Goal: Transaction & Acquisition: Purchase product/service

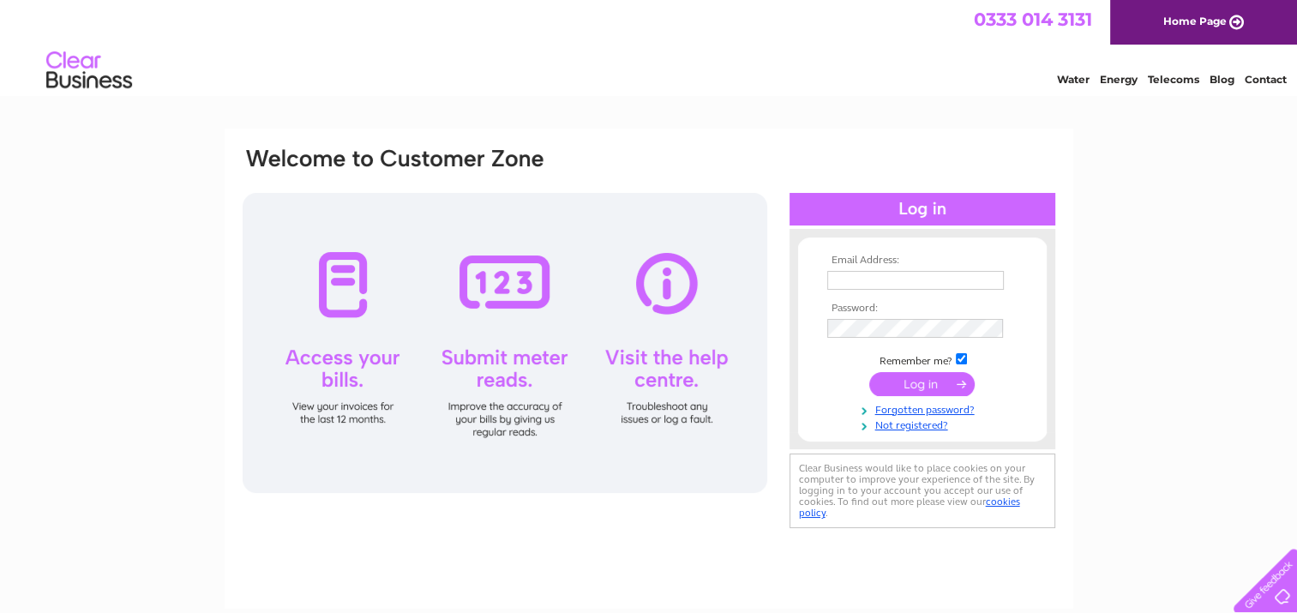
click at [844, 280] on input "text" at bounding box center [915, 280] width 177 height 19
type input "shettlestonbowlingclub@hotmail.com"
click at [920, 381] on input "submit" at bounding box center [921, 384] width 105 height 24
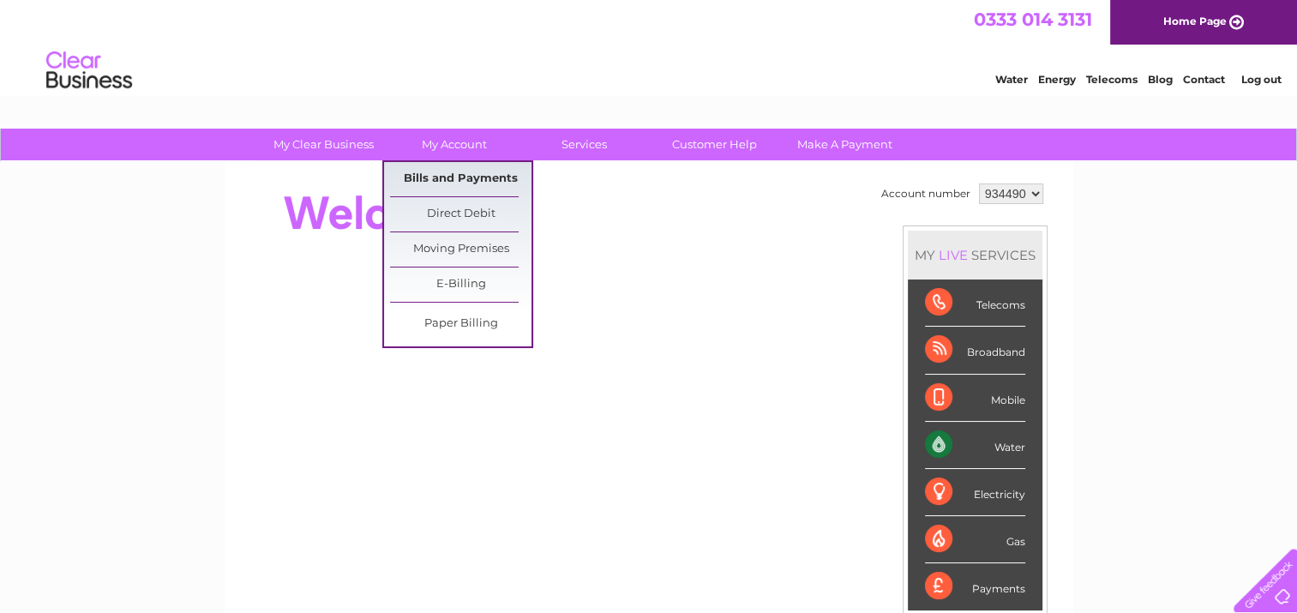
click at [461, 174] on link "Bills and Payments" at bounding box center [460, 179] width 141 height 34
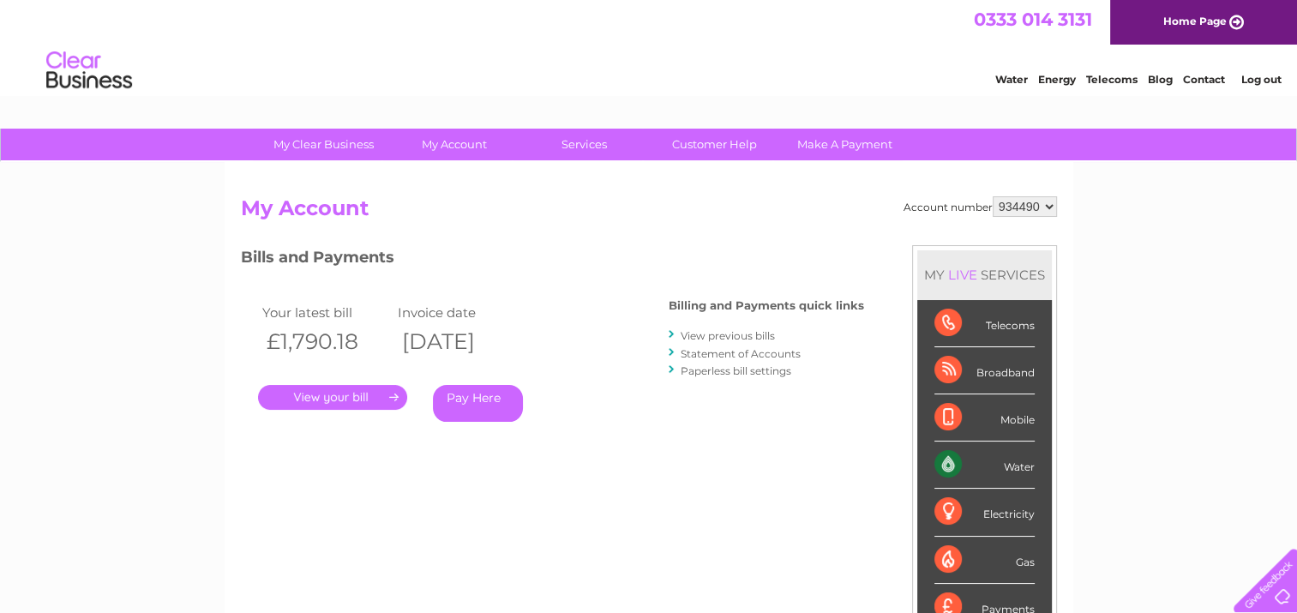
click at [358, 398] on link "." at bounding box center [332, 397] width 149 height 25
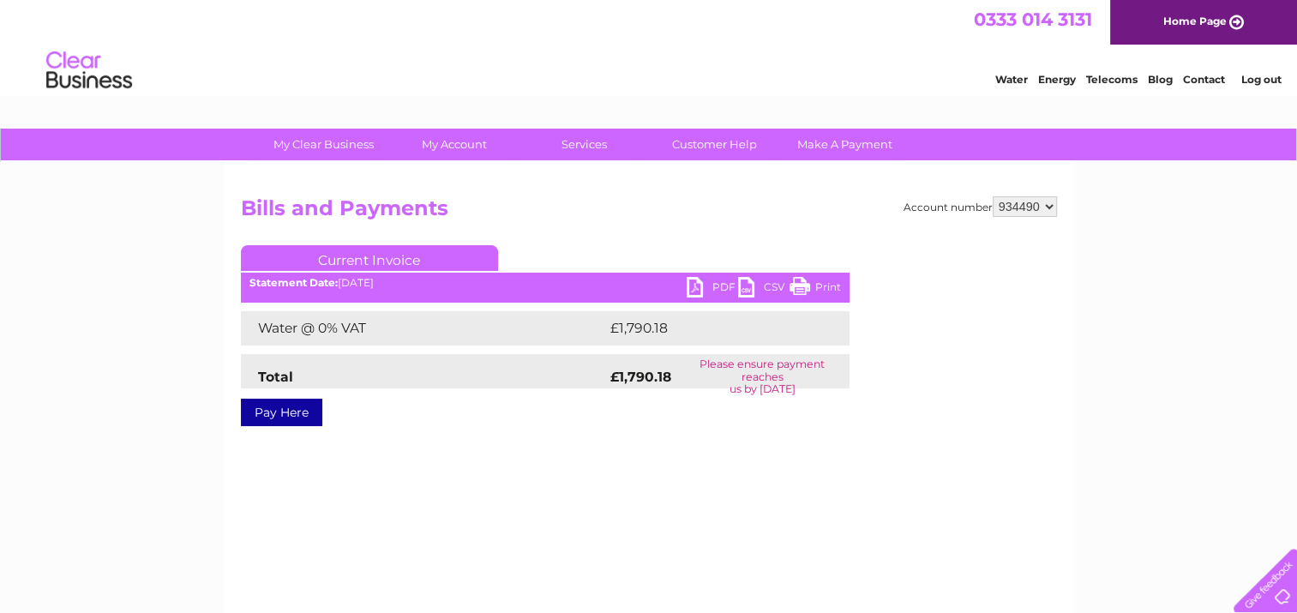
click at [703, 291] on link "PDF" at bounding box center [712, 289] width 51 height 25
click at [696, 281] on link "PDF" at bounding box center [712, 289] width 51 height 25
click at [820, 146] on link "Make A Payment" at bounding box center [844, 145] width 141 height 32
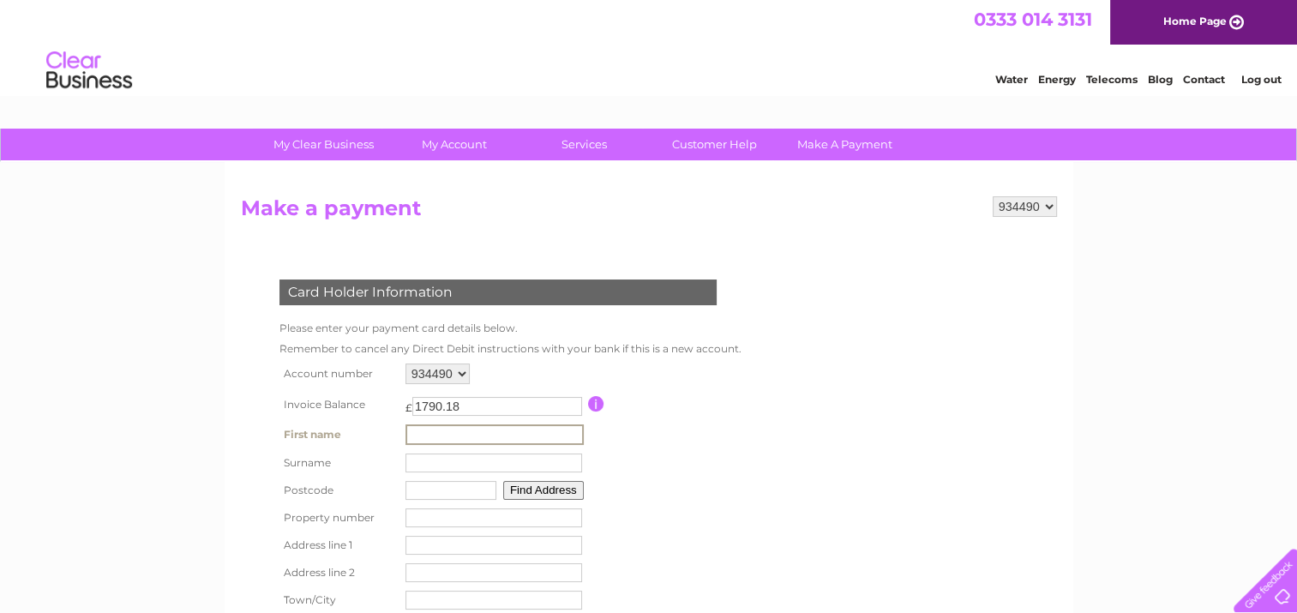
click at [456, 432] on input "text" at bounding box center [495, 434] width 178 height 21
type input "SHETTELSTON"
type input "CLUB"
type input "G32 7AB"
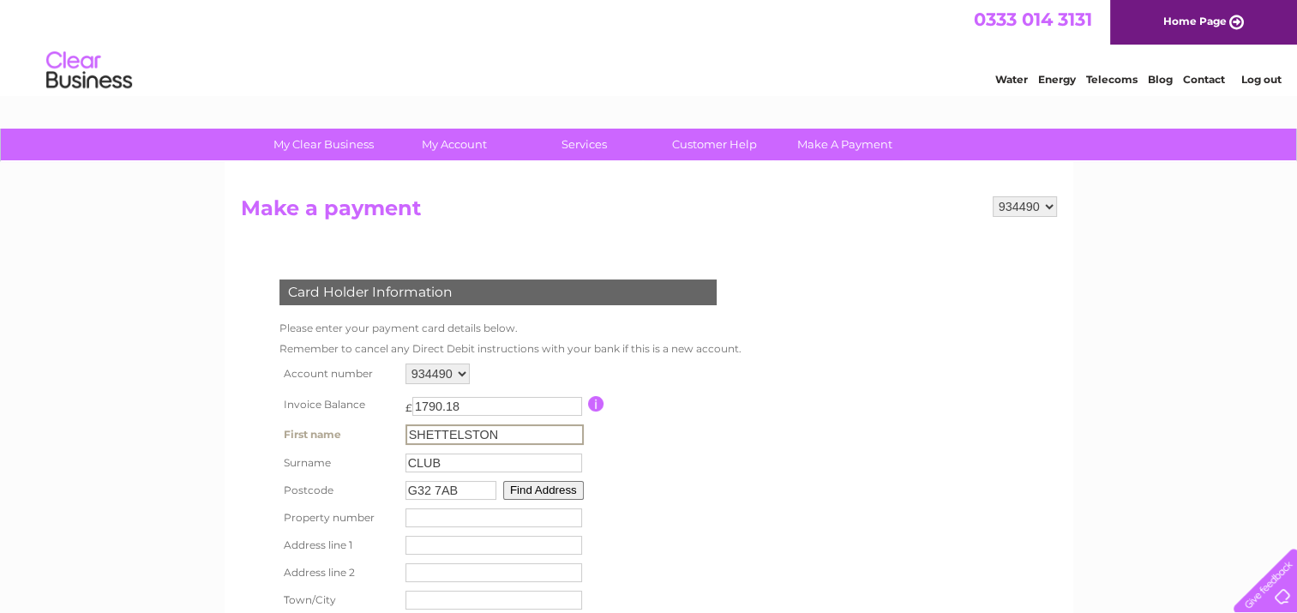
type input "[STREET_ADDRESS]"
type input "[GEOGRAPHIC_DATA]"
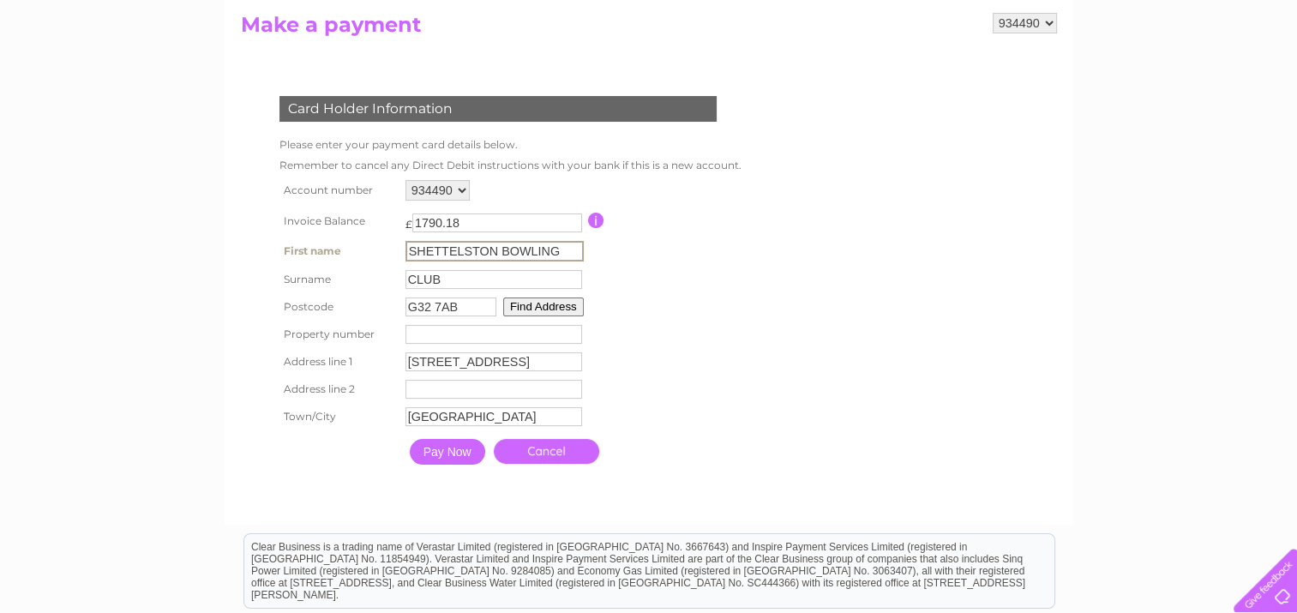
scroll to position [237, 0]
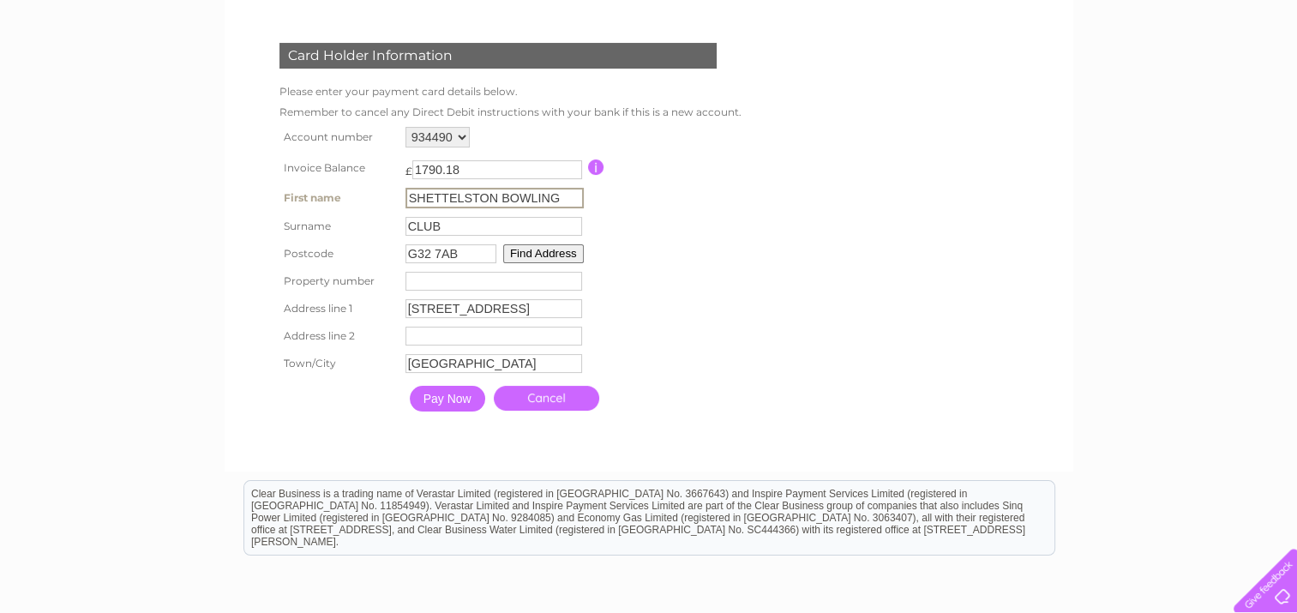
type input "SHETTELSTON BOWLING"
click at [454, 400] on input "Pay Now" at bounding box center [445, 397] width 75 height 26
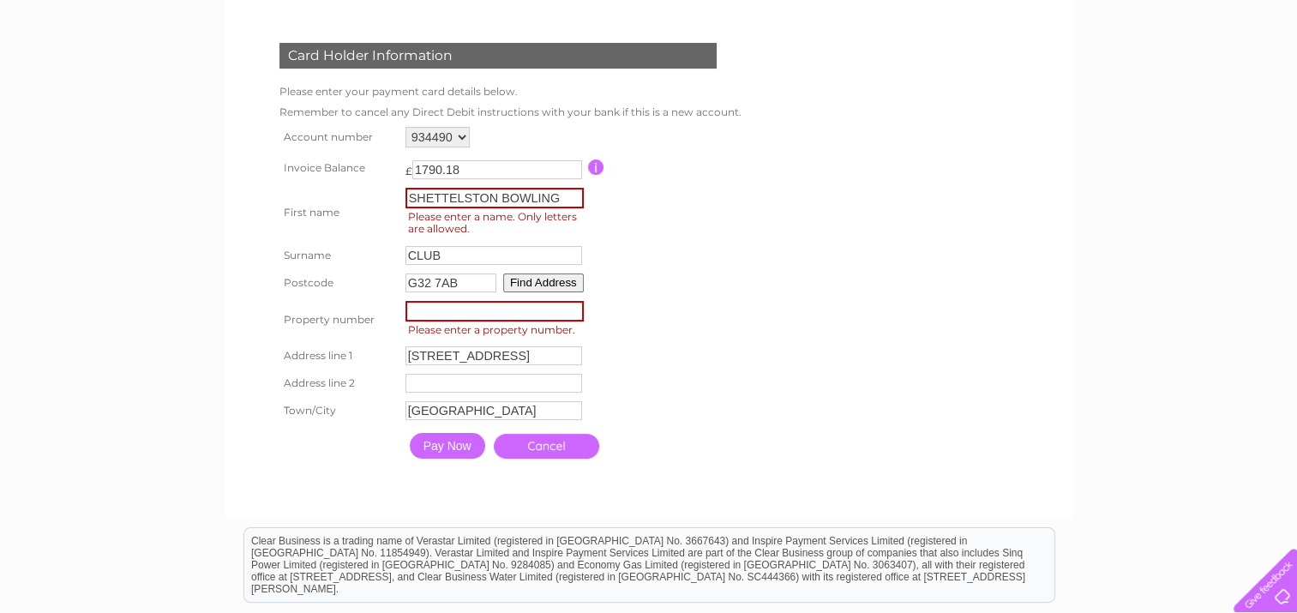
click at [424, 309] on input "number" at bounding box center [495, 311] width 178 height 21
type input "53"
click at [443, 448] on input "Pay Now" at bounding box center [447, 446] width 75 height 26
type input "53"
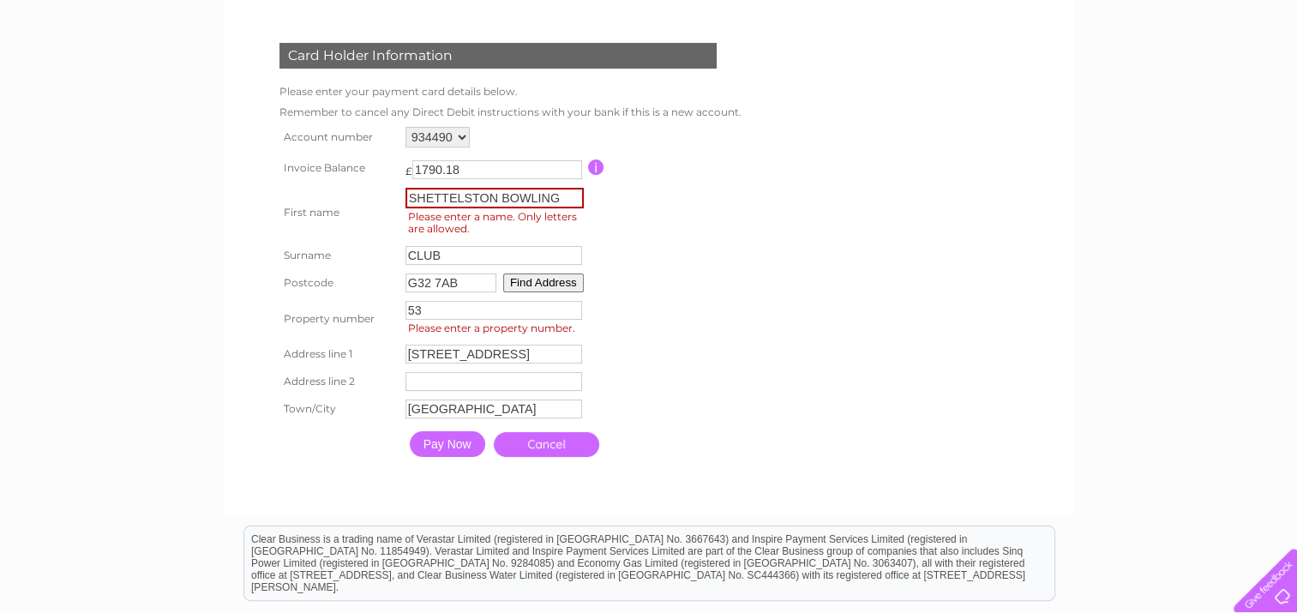
click at [448, 439] on input "Pay Now" at bounding box center [447, 444] width 75 height 26
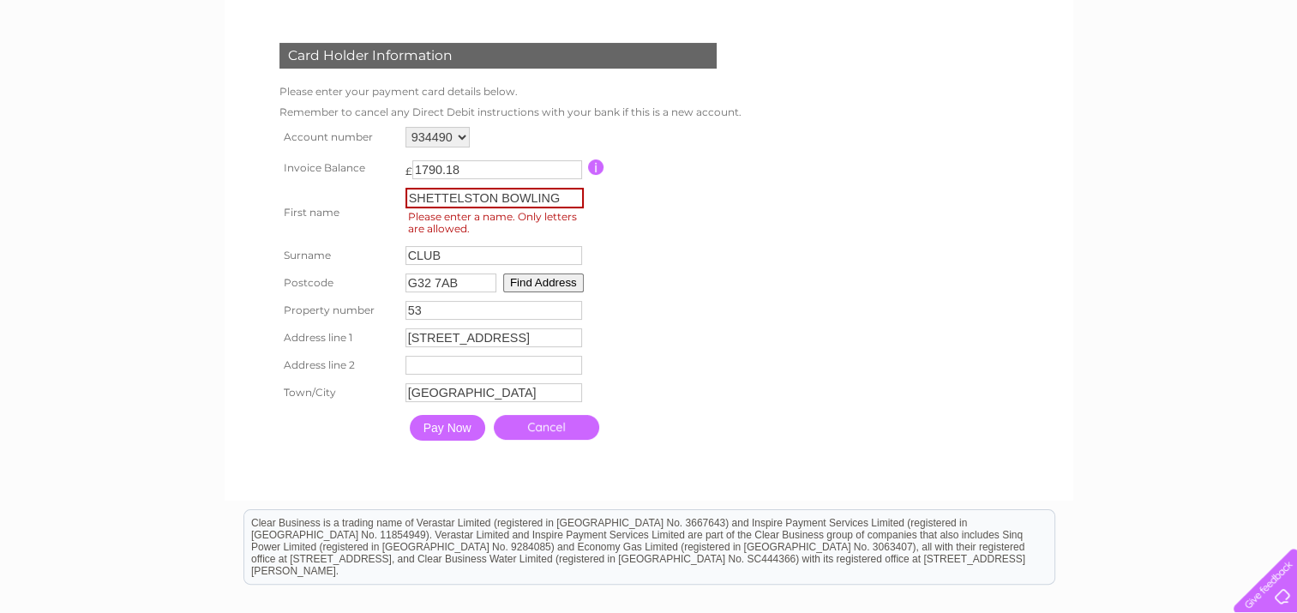
click at [559, 195] on input "SHETTELSTON BOWLING" at bounding box center [495, 198] width 178 height 21
click at [416, 249] on input "CLUB" at bounding box center [495, 254] width 178 height 21
click at [409, 251] on input "CLUB" at bounding box center [495, 254] width 178 height 21
drag, startPoint x: 518, startPoint y: 192, endPoint x: 318, endPoint y: 175, distance: 200.5
click at [318, 175] on tbody "Account number 934490 Invoice Balance £ 1790.18 Surname" at bounding box center [508, 286] width 467 height 327
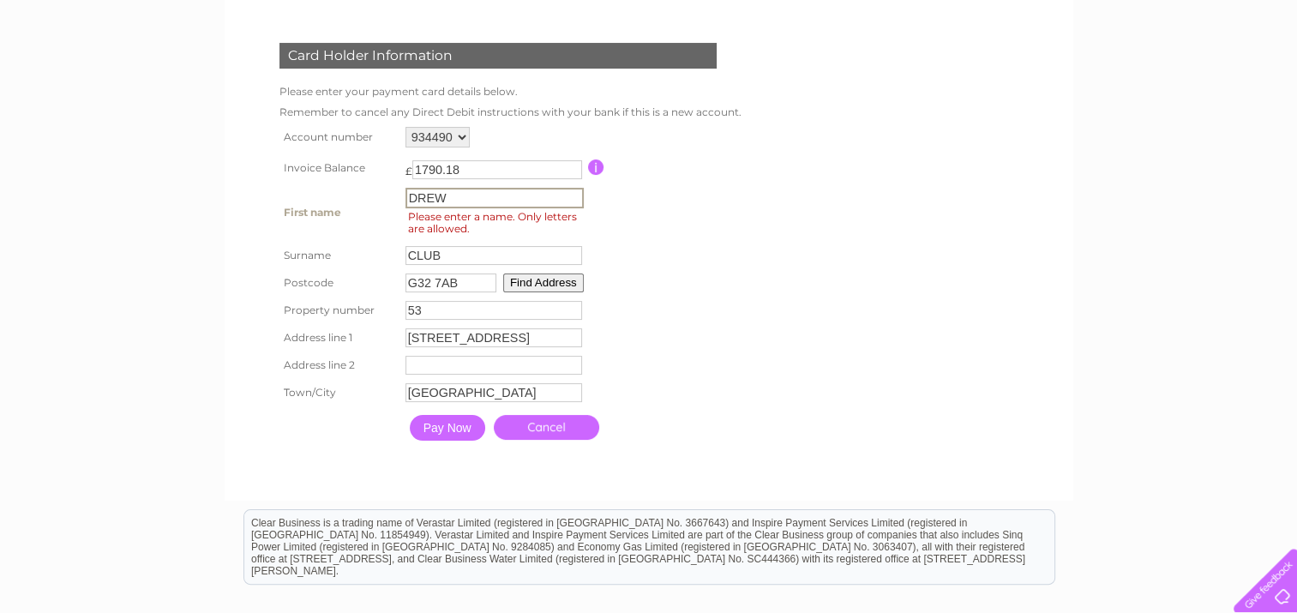
type input "DREW"
type input "ROBERTON"
click at [952, 350] on form "934490 Make a payment Card Holder Information Please enter your payment card de…" at bounding box center [649, 222] width 816 height 524
click at [537, 278] on button "Find Address" at bounding box center [541, 281] width 81 height 19
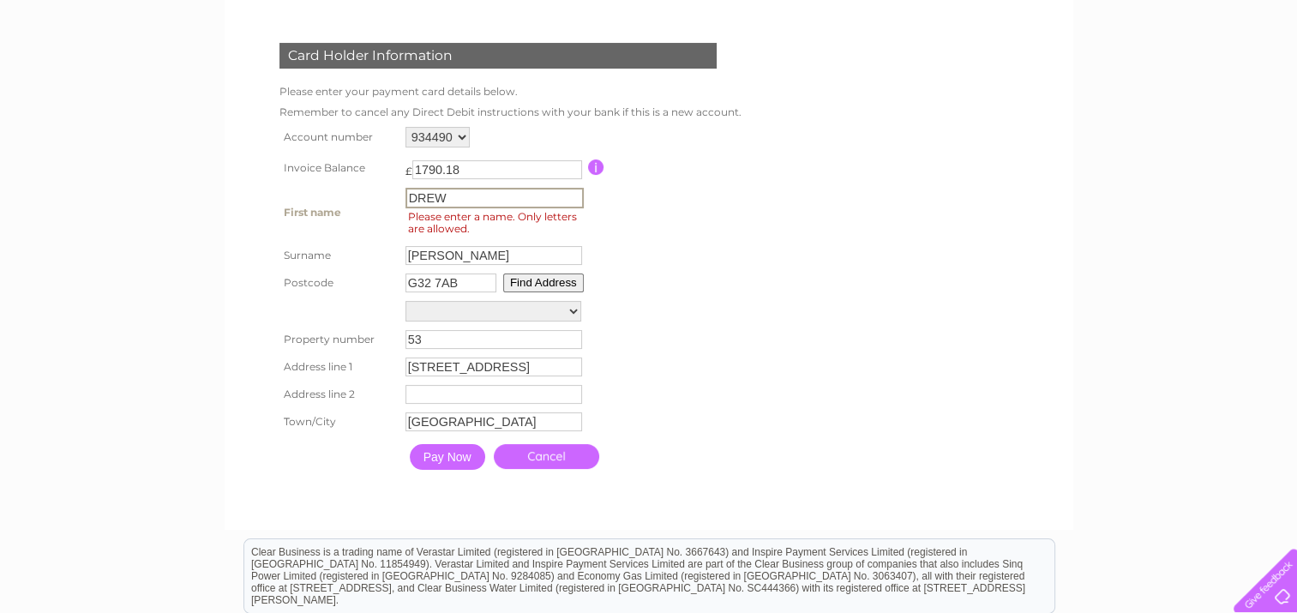
click at [456, 193] on input "DREW" at bounding box center [495, 198] width 178 height 21
type input "53 Culrain Street"
click at [628, 268] on table "Account number 934490 Invoice Balance £ 1790.18 First name DREW Surname 53" at bounding box center [508, 301] width 467 height 356
click at [538, 280] on button "Find Address" at bounding box center [541, 281] width 81 height 19
click at [568, 283] on button "Find Address" at bounding box center [541, 281] width 81 height 19
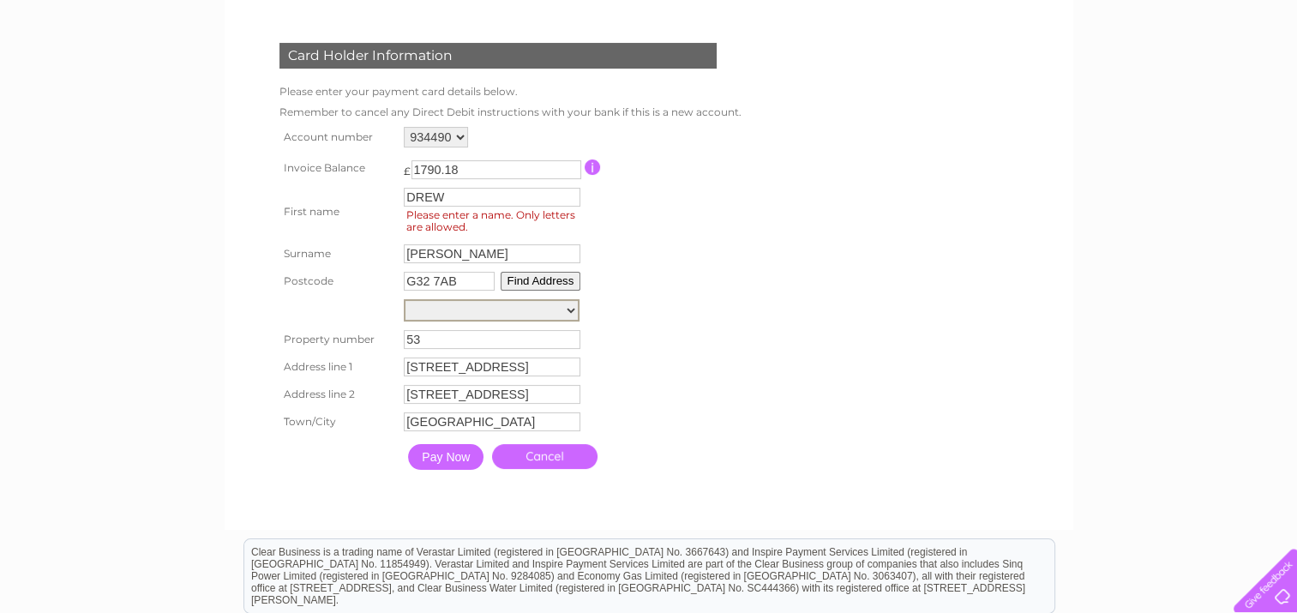
click at [574, 308] on select "Street Record, Culrain Gardens Site At Wellshot Road, Culrain Street 5, Culrain…" at bounding box center [492, 310] width 176 height 22
select select "53/59,Culrain Street,,Glasgow"
click at [404, 299] on select "Street Record, Culrain Gardens Site At Wellshot Road, Culrain Street 5, Culrain…" at bounding box center [492, 310] width 176 height 22
type input "Culrain Street"
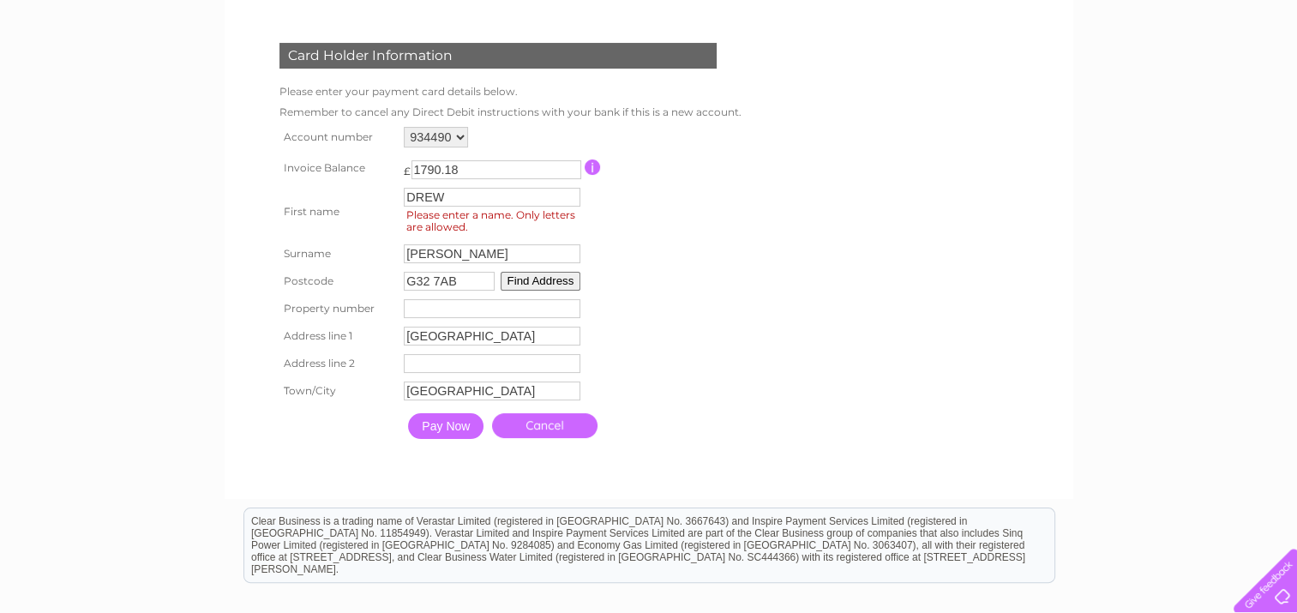
click at [538, 280] on button "Find Address" at bounding box center [541, 281] width 81 height 19
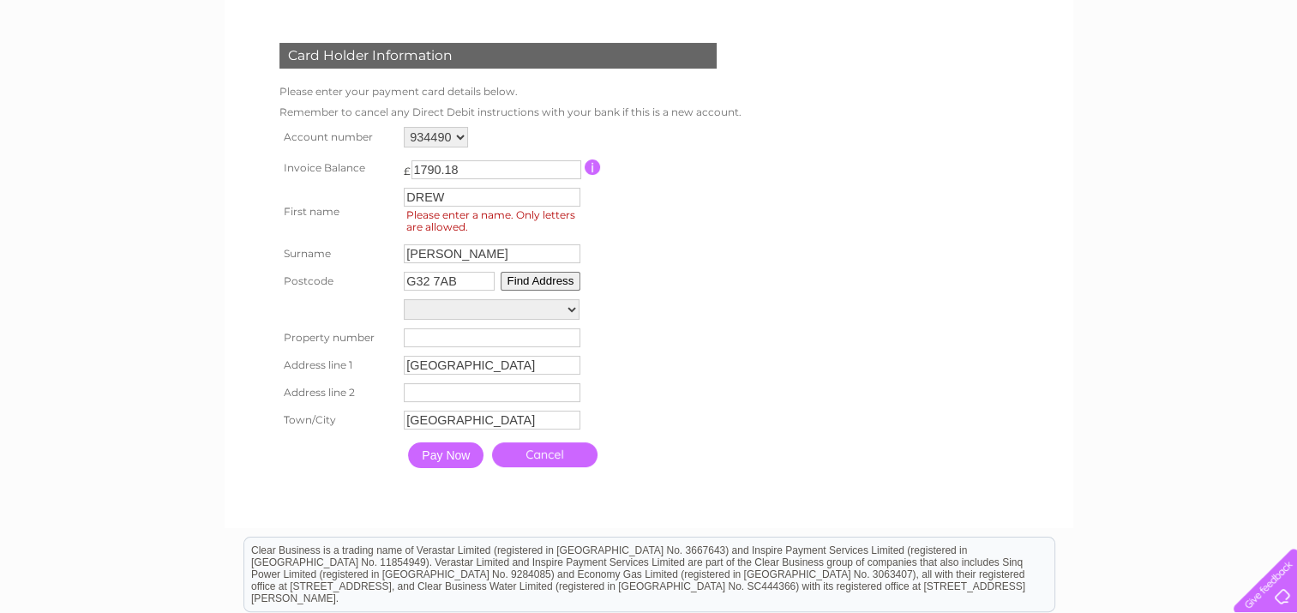
click at [458, 448] on input "Pay Now" at bounding box center [445, 455] width 75 height 26
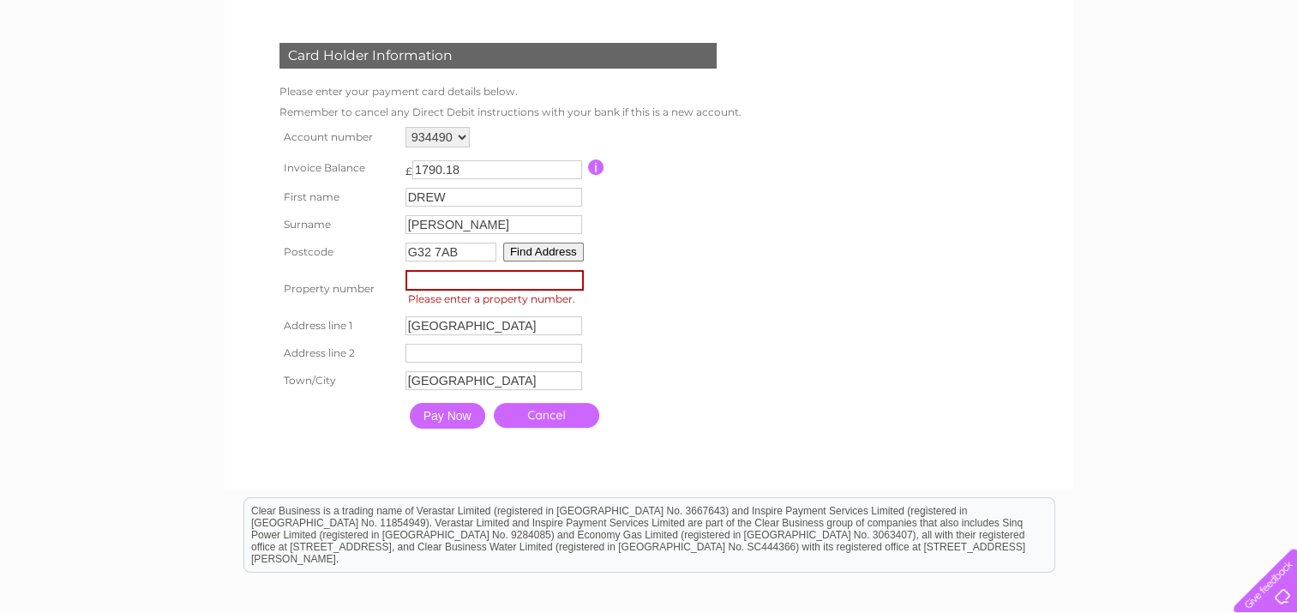
click at [450, 281] on input "number" at bounding box center [495, 280] width 178 height 21
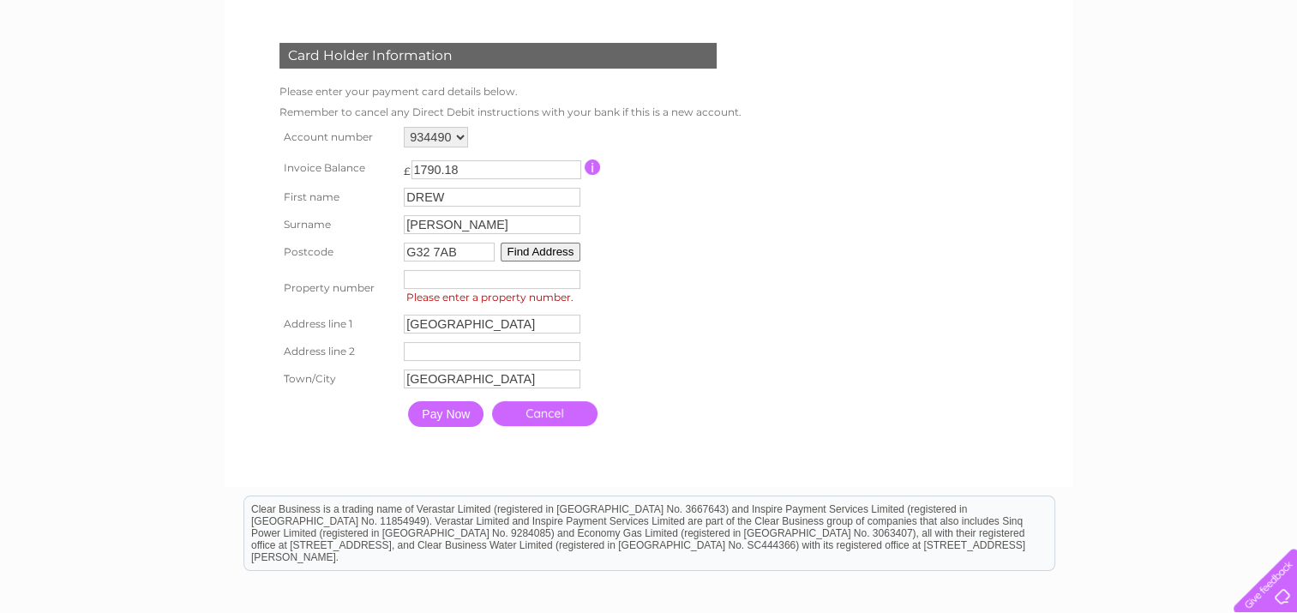
click at [568, 250] on button "Find Address" at bounding box center [541, 252] width 81 height 19
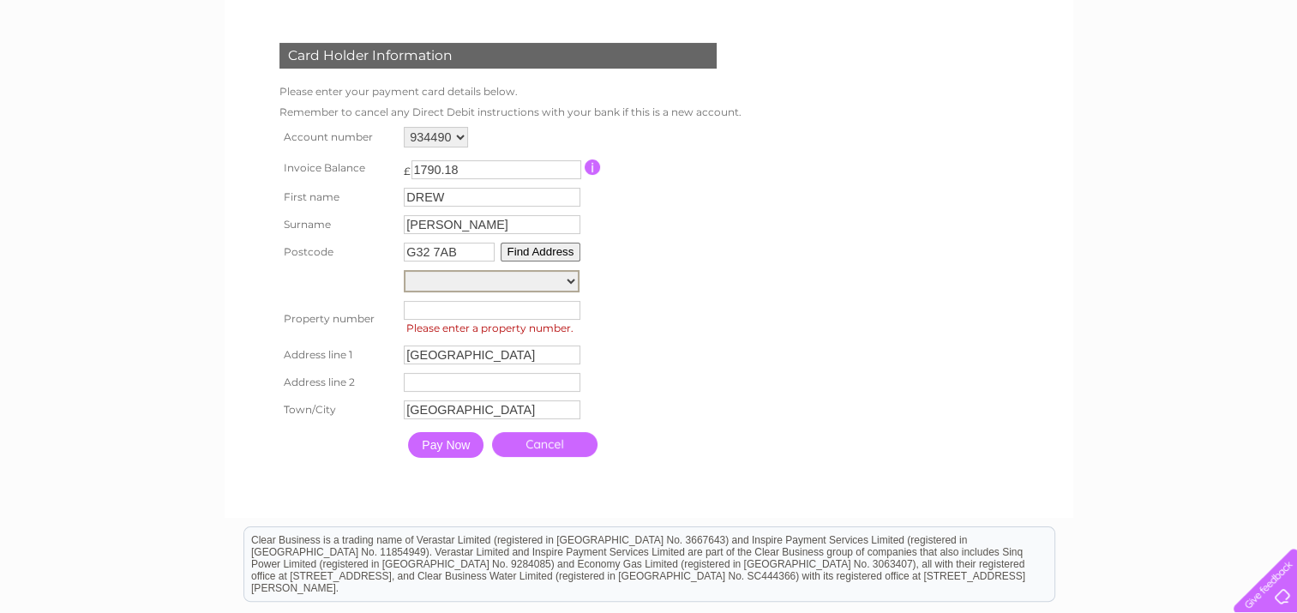
click at [571, 279] on select "Street Record, Culrain Gardens Site At Wellshot Road, Culrain Street 5, Culrain…" at bounding box center [492, 281] width 176 height 22
select select "53/59,Culrain Street,,Glasgow"
click at [404, 270] on select "Street Record, Culrain Gardens Site At Wellshot Road, Culrain Street 5, Culrain…" at bounding box center [492, 281] width 176 height 22
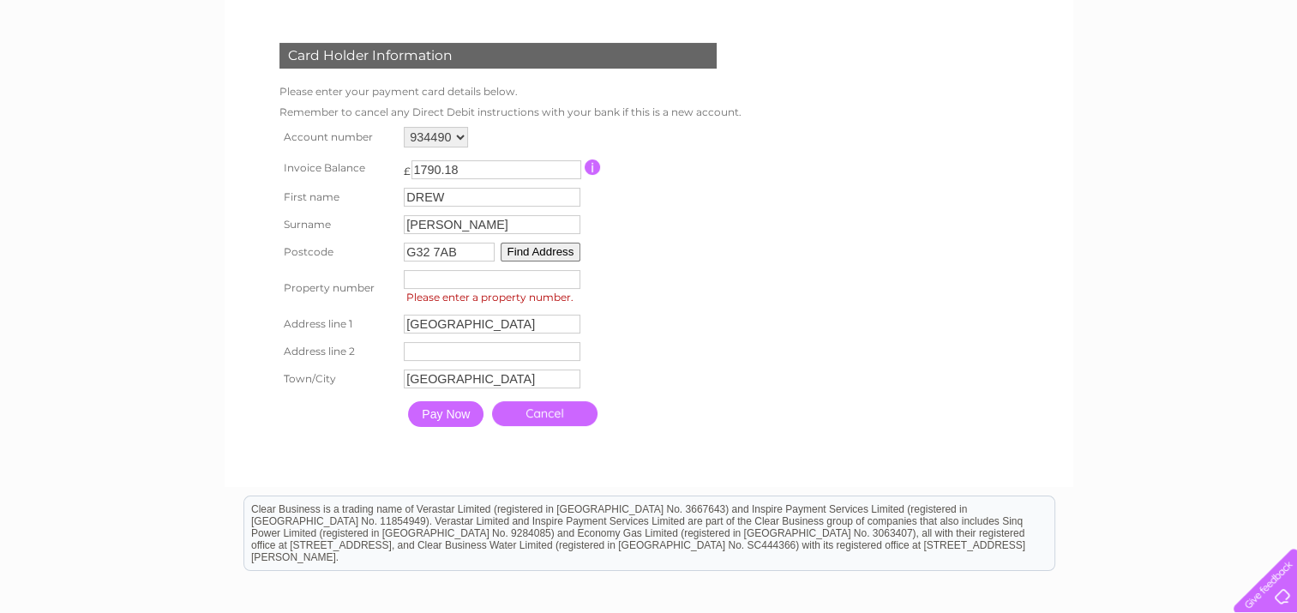
click at [449, 280] on input "number" at bounding box center [492, 279] width 177 height 19
type input "53"
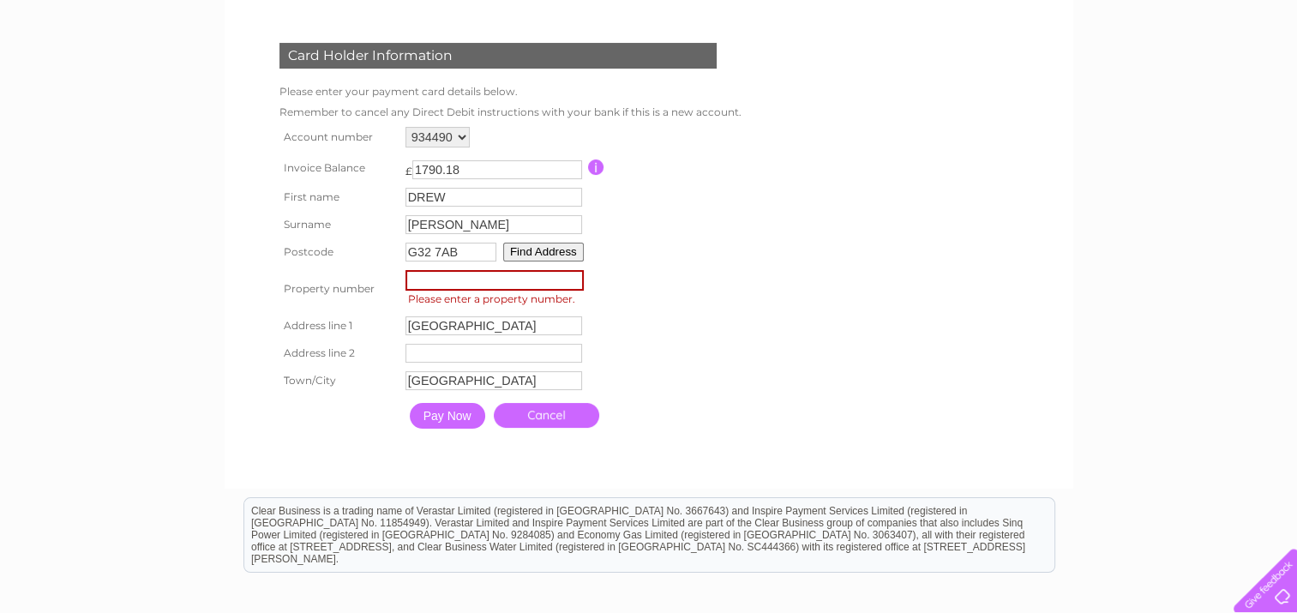
click at [455, 414] on input "Pay Now" at bounding box center [447, 416] width 75 height 26
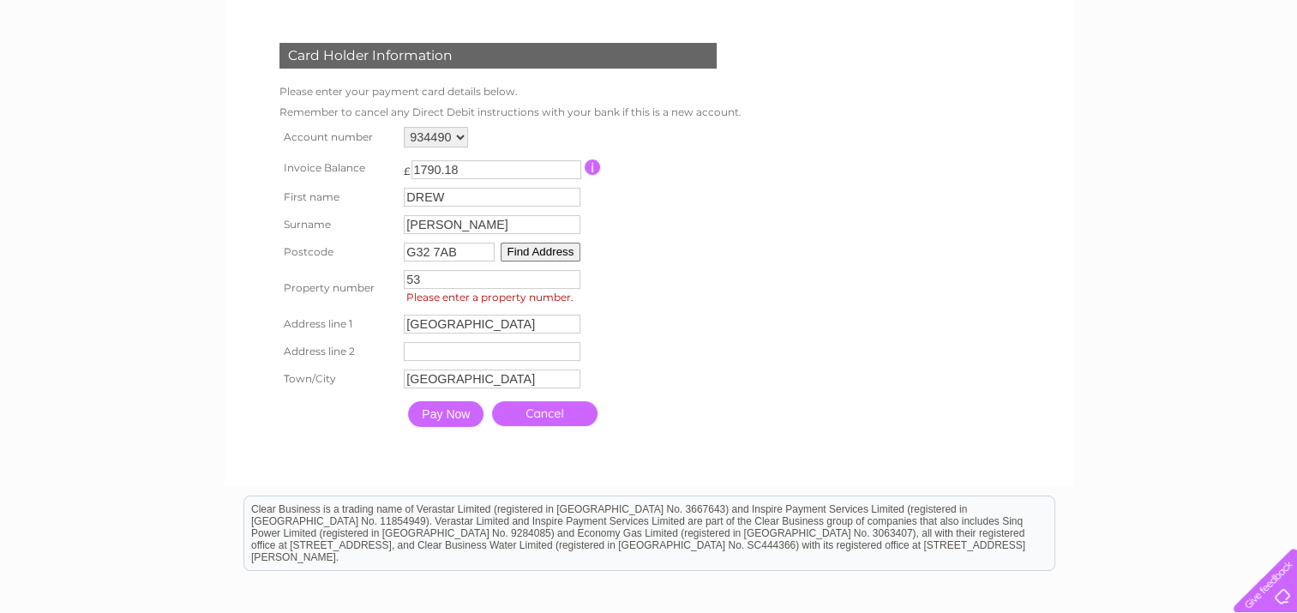
type input "53"
click at [456, 412] on input "Pay Now" at bounding box center [445, 414] width 75 height 26
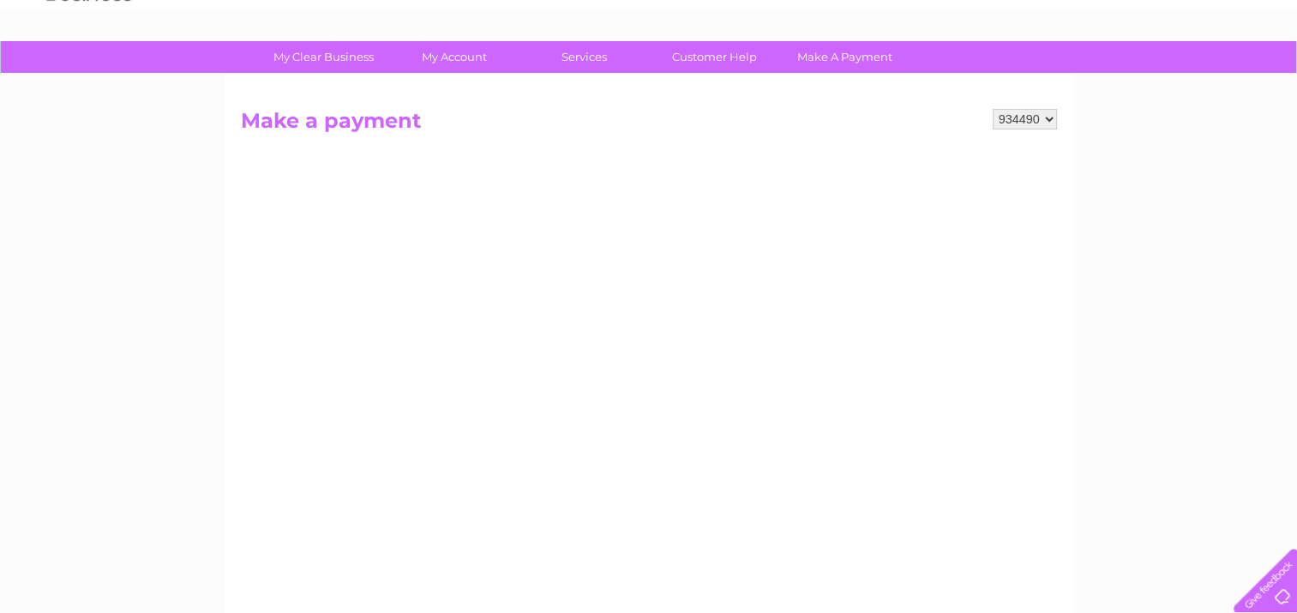
scroll to position [78, 0]
